Goal: Information Seeking & Learning: Learn about a topic

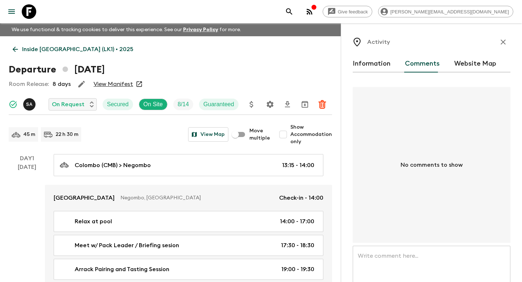
click at [506, 44] on icon "button" at bounding box center [503, 42] width 9 height 9
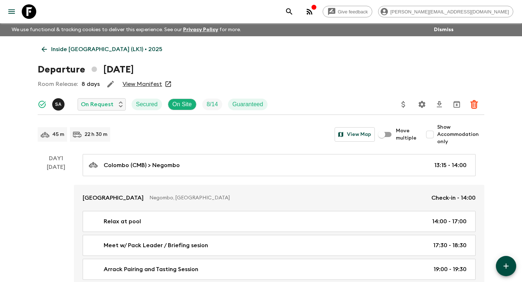
click at [294, 8] on icon "search adventures" at bounding box center [289, 11] width 9 height 9
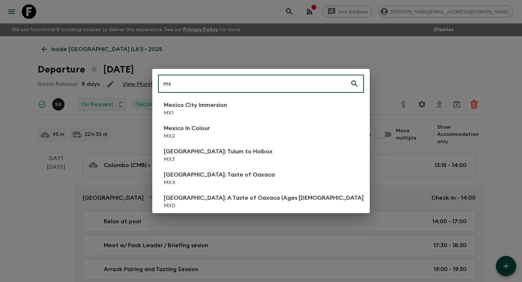
type input "mx"
click at [201, 121] on div "Mexico City Immersion MX1 [GEOGRAPHIC_DATA] In Colour MX2 [GEOGRAPHIC_DATA]: [G…" at bounding box center [261, 153] width 206 height 109
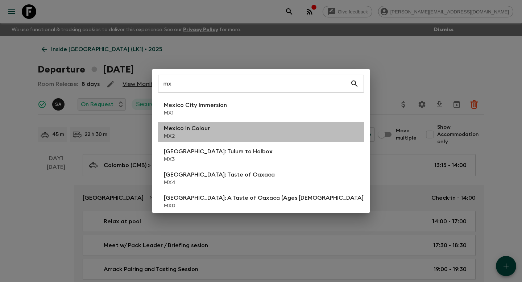
click at [189, 131] on p "Mexico In Colour" at bounding box center [187, 128] width 46 height 9
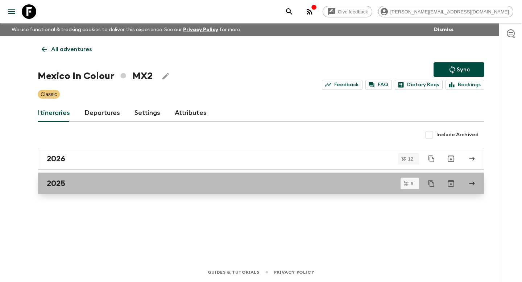
click at [65, 186] on h2 "2025" at bounding box center [56, 183] width 19 height 9
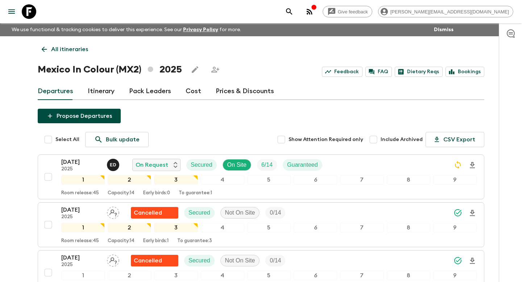
click at [88, 93] on link "Itinerary" at bounding box center [101, 91] width 27 height 17
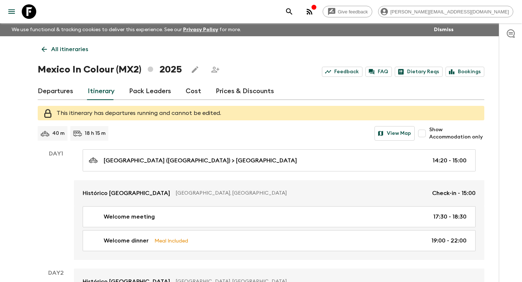
click at [59, 92] on link "Departures" at bounding box center [56, 91] width 36 height 17
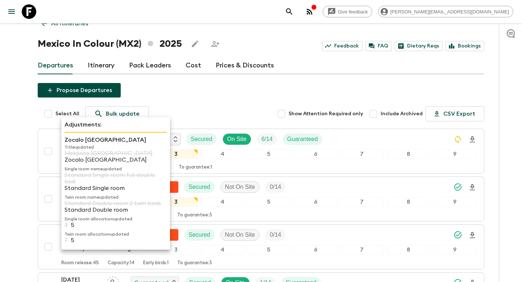
scroll to position [67, 0]
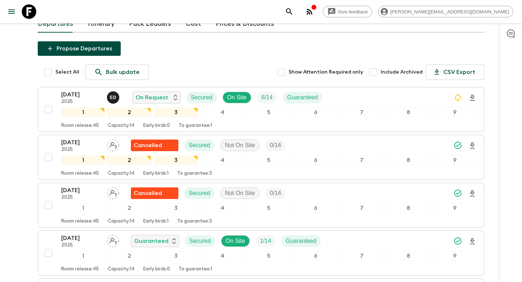
click at [27, 136] on div "Give feedback [PERSON_NAME][EMAIL_ADDRESS][DOMAIN_NAME] We use functional & tra…" at bounding box center [261, 185] width 522 height 505
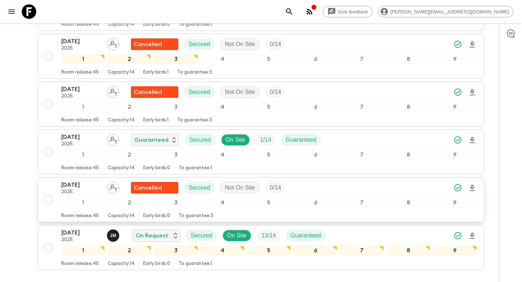
scroll to position [189, 0]
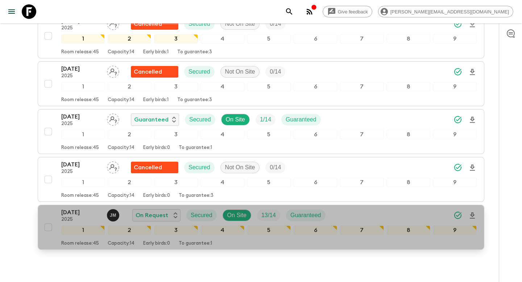
click at [56, 211] on div "[DATE] 2025 [PERSON_NAME] On Request Secured On Site 13 / 14 Guaranteed 1 2 3 4…" at bounding box center [259, 227] width 436 height 38
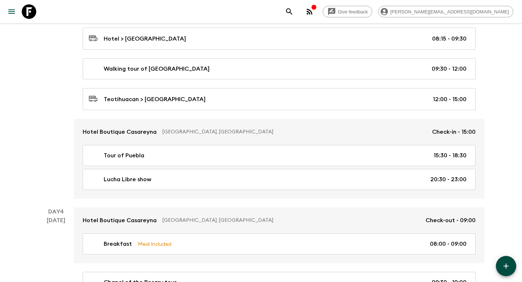
scroll to position [556, 0]
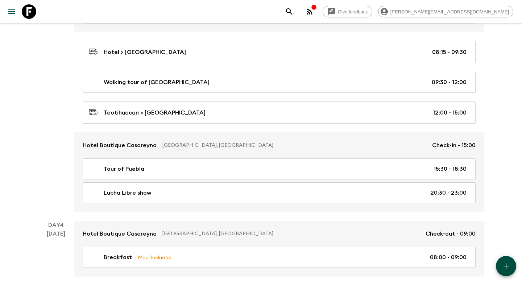
drag, startPoint x: 220, startPoint y: 113, endPoint x: 100, endPoint y: 1, distance: 163.2
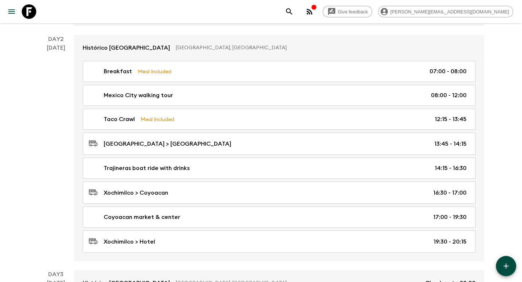
scroll to position [0, 0]
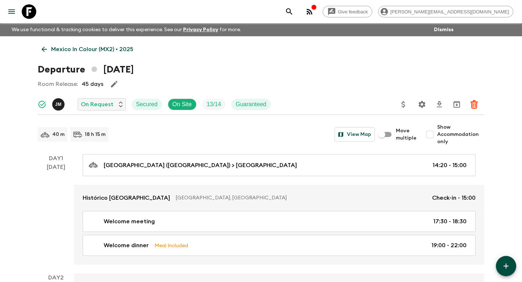
click at [69, 53] on p "Mexico In Colour (MX2) • 2025" at bounding box center [92, 49] width 82 height 9
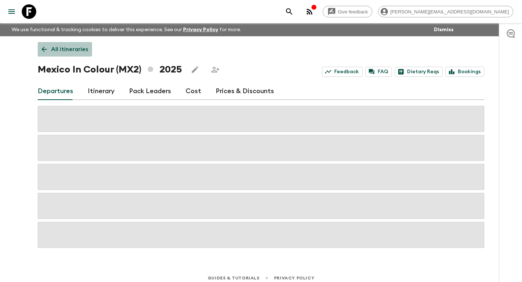
click at [67, 50] on p "All itineraries" at bounding box center [69, 49] width 37 height 9
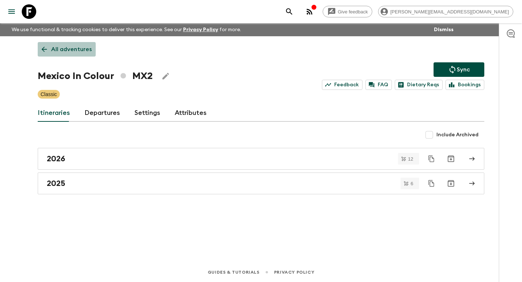
click at [89, 49] on p "All adventures" at bounding box center [71, 49] width 41 height 9
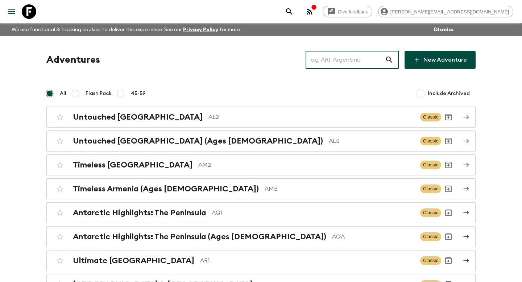
click at [339, 54] on input "text" at bounding box center [345, 60] width 79 height 20
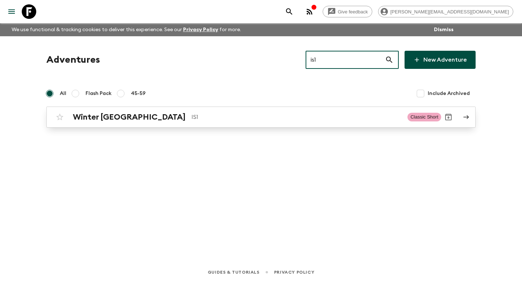
type input "is1"
click at [100, 120] on h2 "Winter [GEOGRAPHIC_DATA]" at bounding box center [129, 116] width 113 height 9
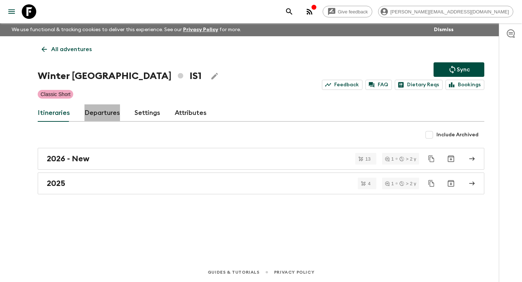
click at [100, 117] on link "Departures" at bounding box center [103, 112] width 36 height 17
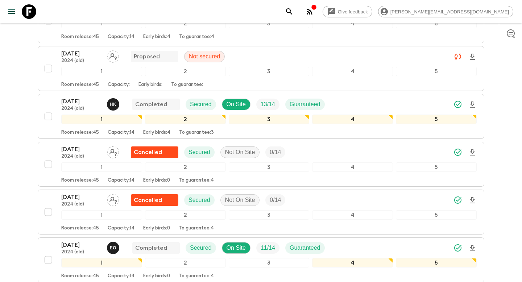
scroll to position [324, 0]
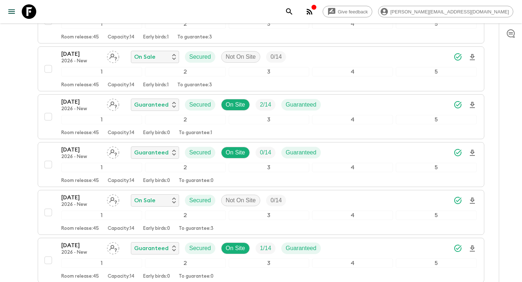
scroll to position [1135, 0]
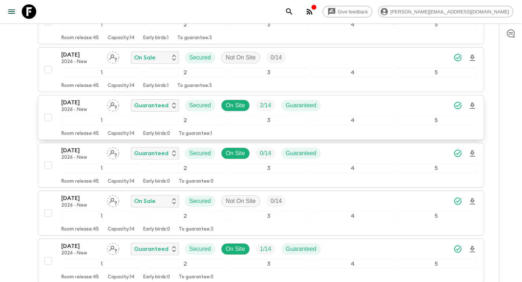
click at [50, 106] on div "[DATE] 2026 - New Guaranteed Secured On Site 2 / 14 Guaranteed 1 2 3 4 5 Room r…" at bounding box center [259, 117] width 436 height 38
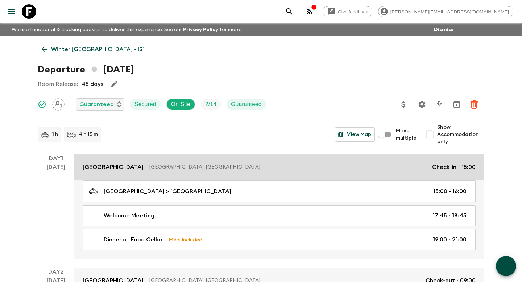
click at [132, 172] on link "[GEOGRAPHIC_DATA], [GEOGRAPHIC_DATA] Check-in - 15:00" at bounding box center [279, 167] width 411 height 26
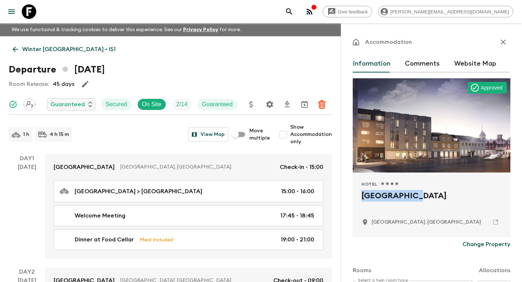
drag, startPoint x: 416, startPoint y: 198, endPoint x: 347, endPoint y: 198, distance: 68.9
click at [347, 198] on div "Accommodation Information Comments Website Map Approved Hotel 1 Star 2 Stars 3 …" at bounding box center [431, 164] width 181 height 282
copy h2 "[GEOGRAPHIC_DATA]"
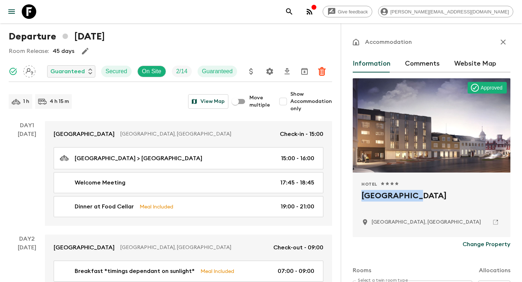
scroll to position [59, 0]
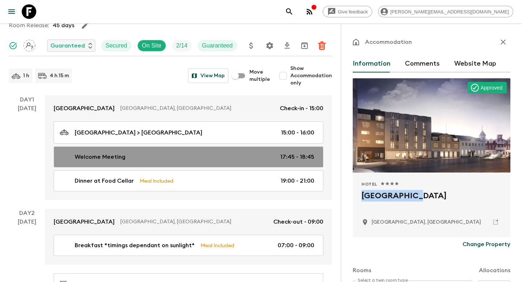
click at [148, 155] on div "Welcome Meeting 17:45 - 18:45" at bounding box center [187, 157] width 255 height 9
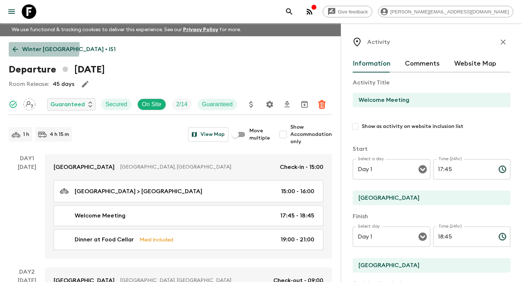
click at [33, 47] on p "Winter [GEOGRAPHIC_DATA] • IS1" at bounding box center [69, 49] width 94 height 9
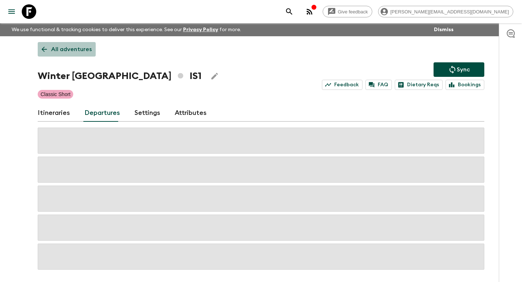
click at [70, 54] on link "All adventures" at bounding box center [67, 49] width 58 height 15
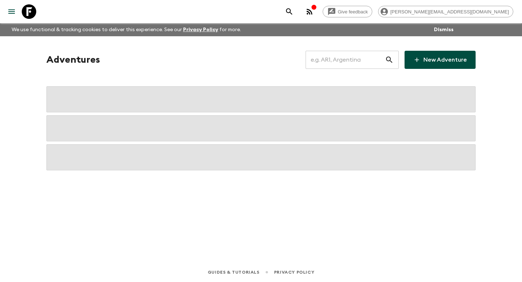
click at [354, 65] on input "text" at bounding box center [345, 60] width 79 height 20
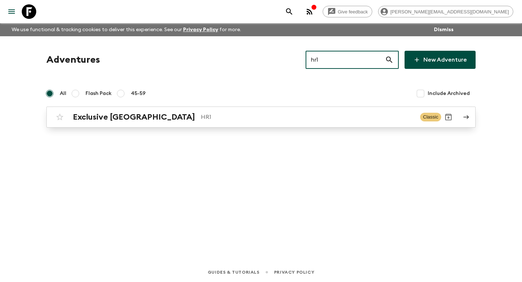
type input "hr1"
click at [79, 120] on h2 "Exclusive [GEOGRAPHIC_DATA]" at bounding box center [134, 116] width 122 height 9
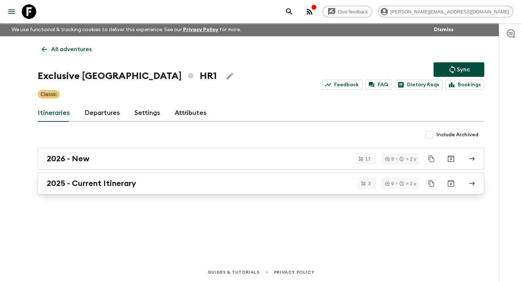
click at [75, 187] on h2 "2025 - Current Itinerary" at bounding box center [92, 183] width 90 height 9
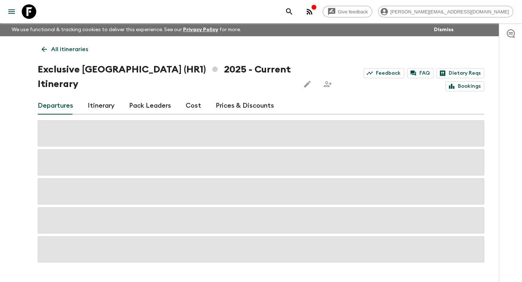
click at [114, 97] on div "Departures Itinerary Pack Leaders Cost Prices & Discounts" at bounding box center [261, 105] width 447 height 17
click at [107, 97] on link "Itinerary" at bounding box center [101, 105] width 27 height 17
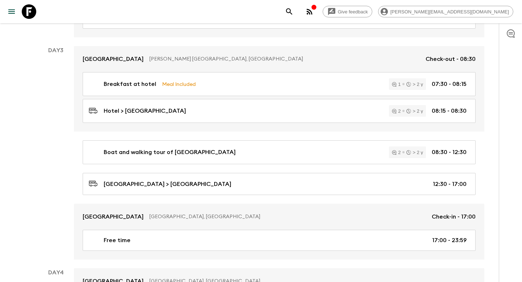
scroll to position [548, 0]
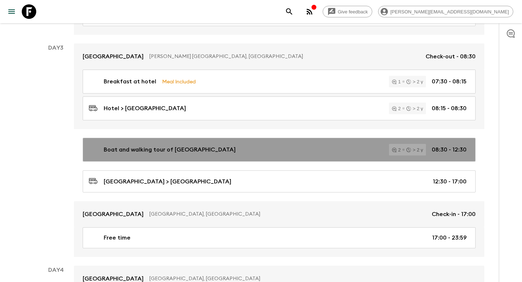
click at [133, 144] on div "Boat and walking tour of Plitvice Lakes 2 > 2 y 08:30 - 12:30" at bounding box center [278, 150] width 378 height 12
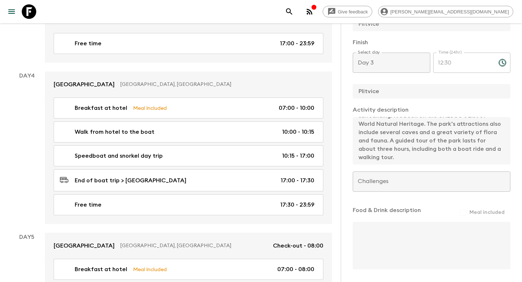
scroll to position [768, 0]
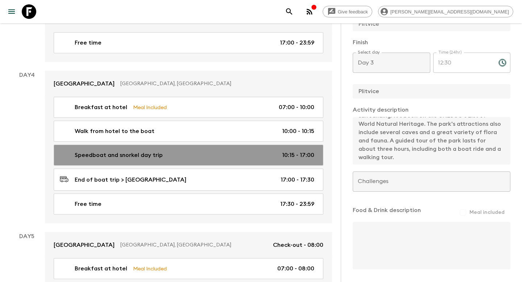
click at [153, 151] on p "Speedboat and snorkel day trip" at bounding box center [119, 155] width 88 height 9
type input "Speedboat and snorkel day trip"
type input "Speedboat and snorkel adventure"
type input "Split"
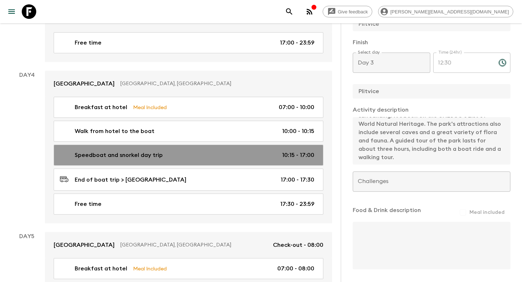
type textarea "- Snorkelling above a sunken ship near [GEOGRAPHIC_DATA] on the island of [GEOG…"
type input "Day 4"
type input "10:15"
type input "Day 4"
type input "17:00"
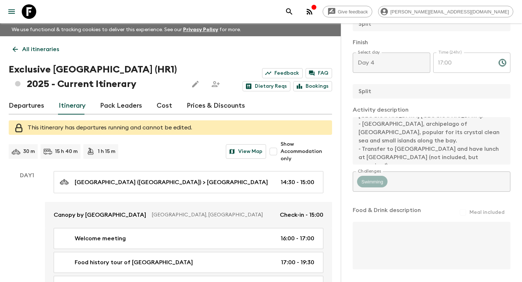
click at [108, 155] on div "1 h 15 m" at bounding box center [100, 151] width 35 height 15
click at [106, 153] on p "1 h 15 m" at bounding box center [106, 151] width 17 height 7
click at [37, 51] on p "All itineraries" at bounding box center [40, 49] width 37 height 9
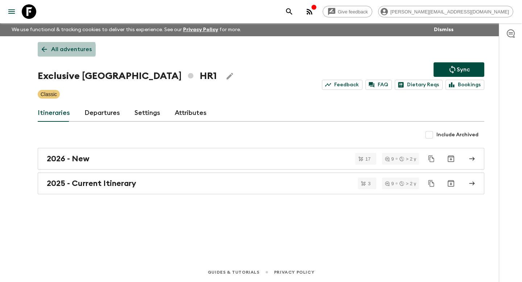
click at [65, 50] on p "All adventures" at bounding box center [71, 49] width 41 height 9
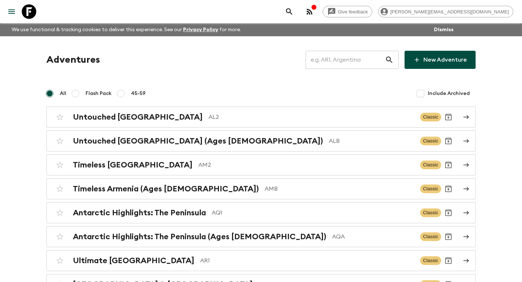
click at [344, 58] on input "text" at bounding box center [345, 60] width 79 height 20
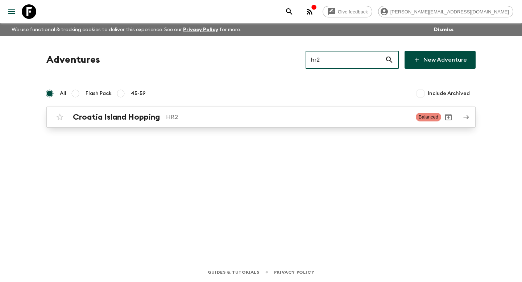
type input "hr2"
click at [92, 120] on h2 "Croatia Island Hopping" at bounding box center [116, 116] width 87 height 9
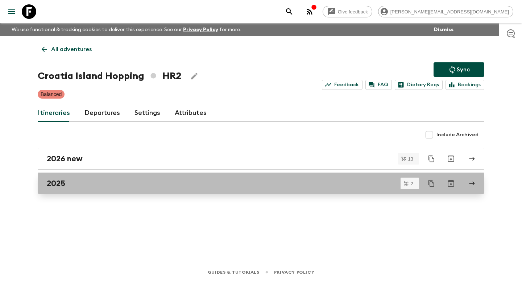
click at [71, 189] on link "2025" at bounding box center [261, 184] width 447 height 22
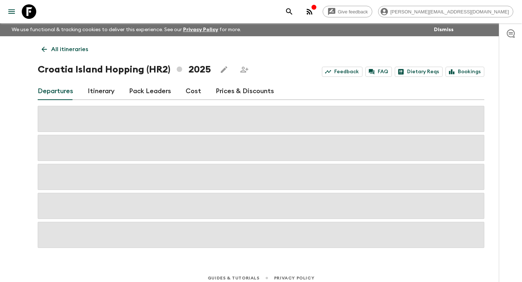
click at [102, 87] on link "Itinerary" at bounding box center [101, 91] width 27 height 17
